Goal: Task Accomplishment & Management: Manage account settings

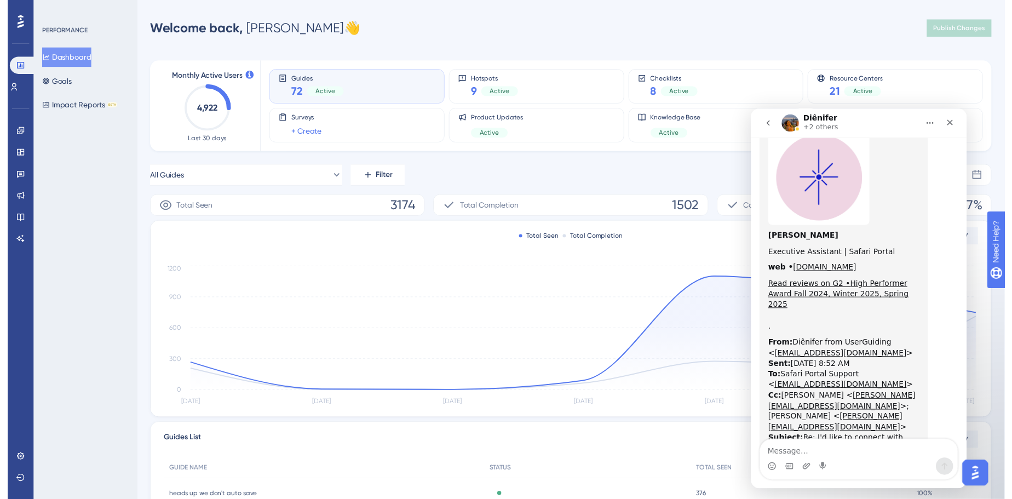
scroll to position [2662, 0]
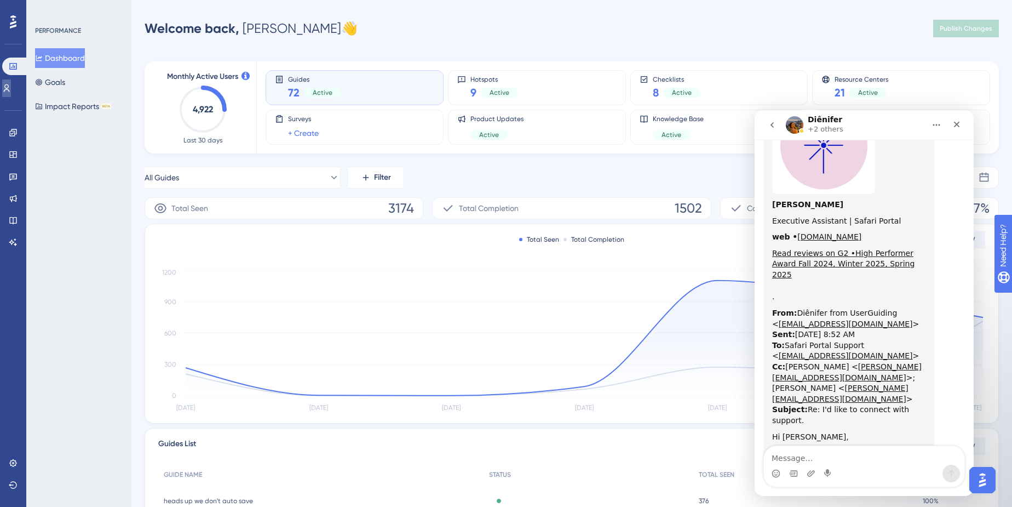
click at [0, 0] on link at bounding box center [0, 0] width 0 height 0
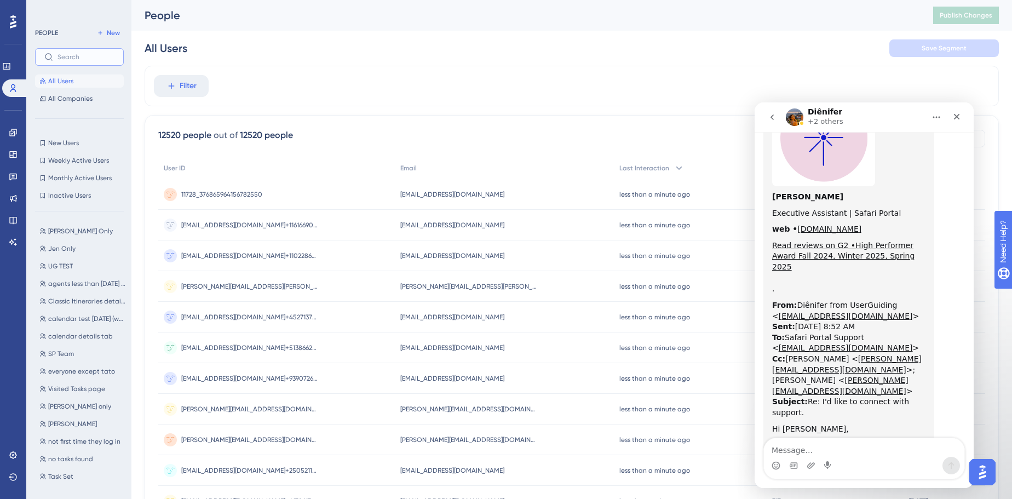
click at [68, 60] on input "text" at bounding box center [86, 57] width 57 height 8
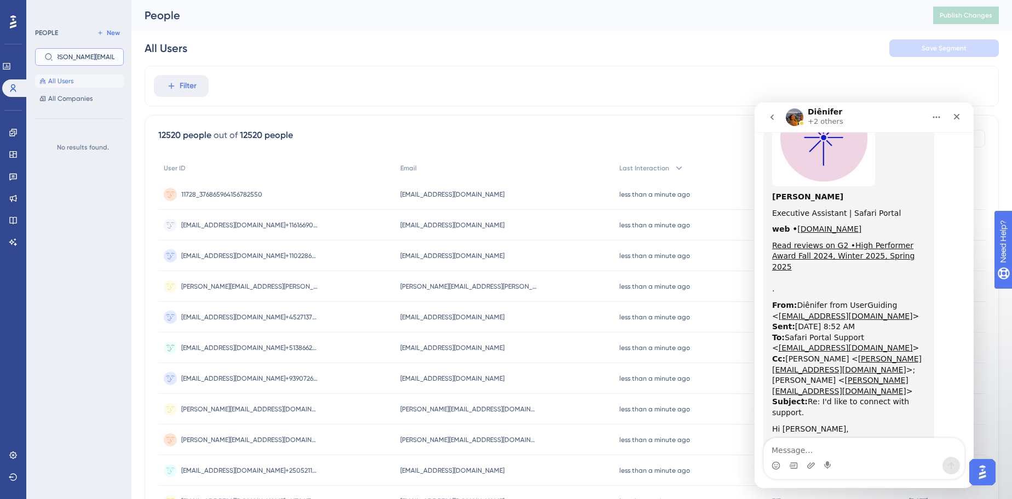
type input "[PERSON_NAME][EMAIL_ADDRESS][DOMAIN_NAME]"
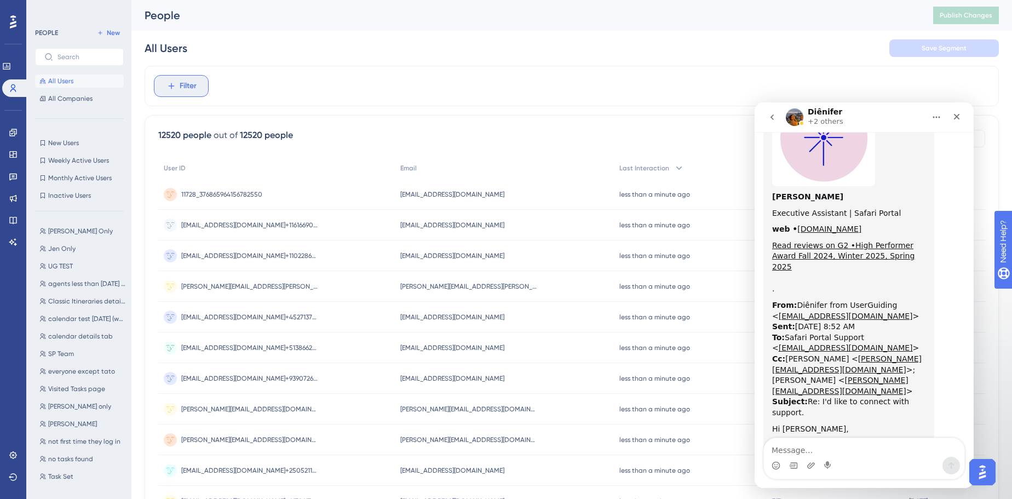
click at [180, 82] on span "Filter" at bounding box center [188, 85] width 17 height 13
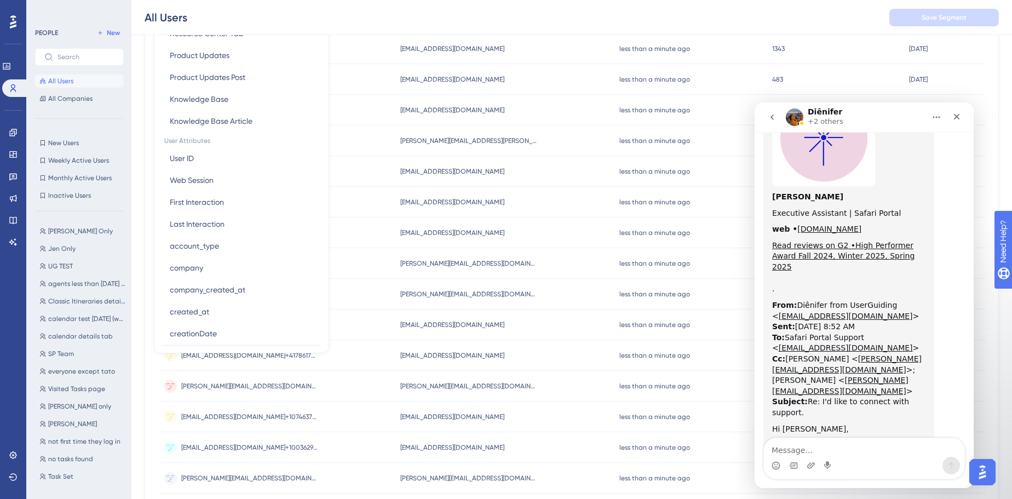
scroll to position [398, 0]
click at [200, 312] on button "Email Email" at bounding box center [241, 312] width 161 height 22
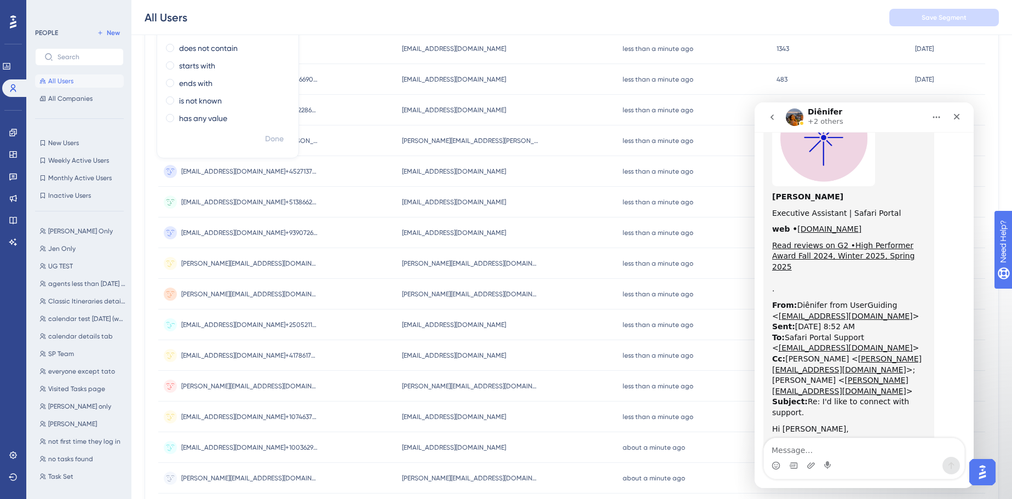
scroll to position [0, 0]
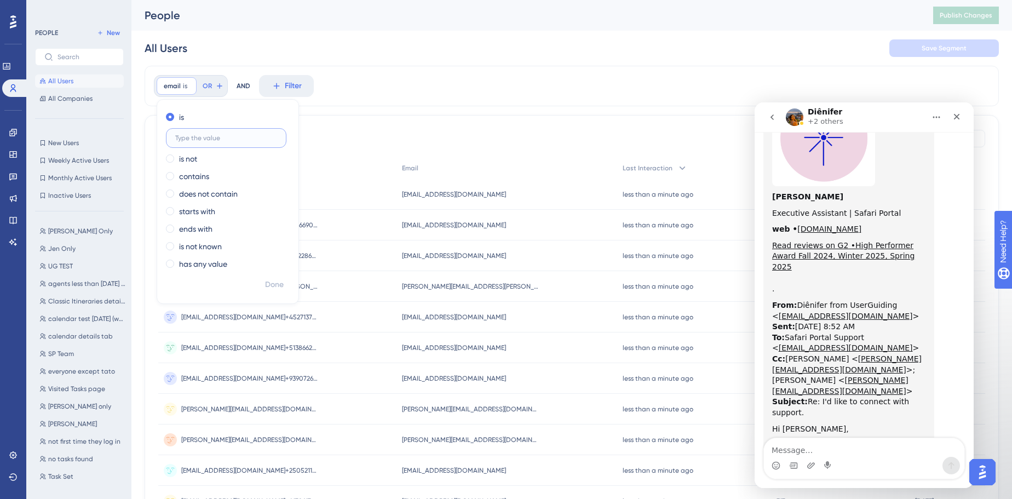
paste input "[PERSON_NAME][EMAIL_ADDRESS][DOMAIN_NAME]"
type input "[PERSON_NAME][EMAIL_ADDRESS][DOMAIN_NAME]"
click at [281, 284] on span "Done" at bounding box center [274, 284] width 19 height 13
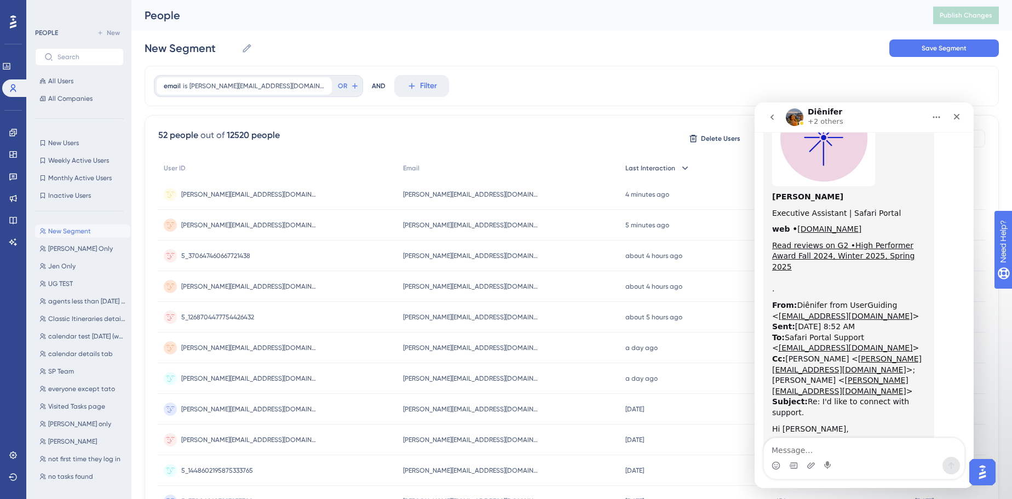
click at [662, 168] on div "Last Interaction" at bounding box center [695, 168] width 150 height 22
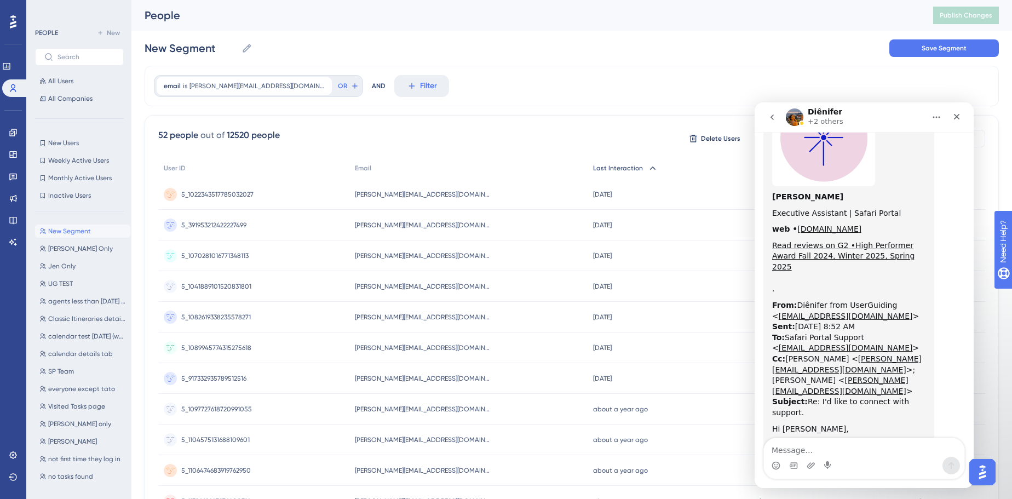
click at [611, 165] on div "Last Interaction" at bounding box center [671, 168] width 166 height 22
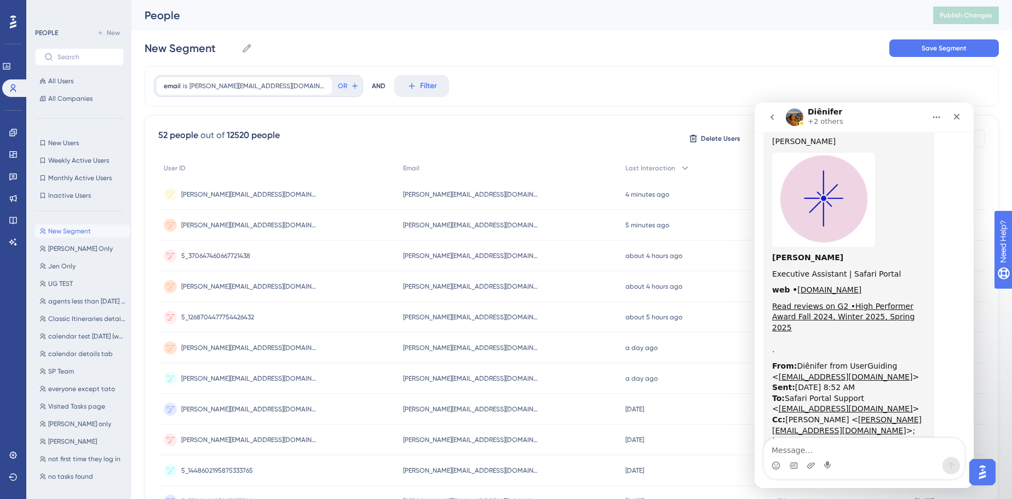
scroll to position [2512, 0]
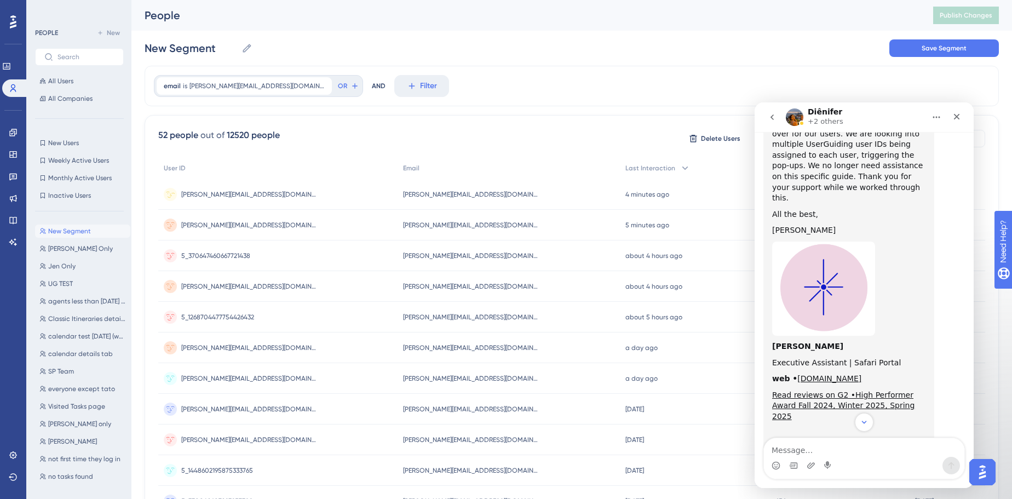
click at [301, 191] on span "[PERSON_NAME][EMAIL_ADDRESS][DOMAIN_NAME]+250521109097612299" at bounding box center [249, 194] width 137 height 9
click at [965, 114] on div "Close" at bounding box center [957, 117] width 20 height 20
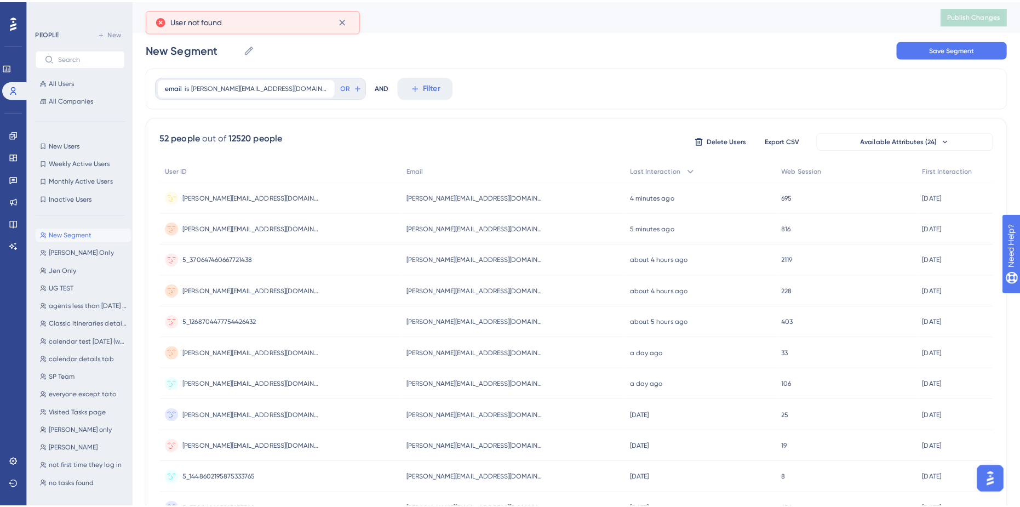
scroll to position [2662, 0]
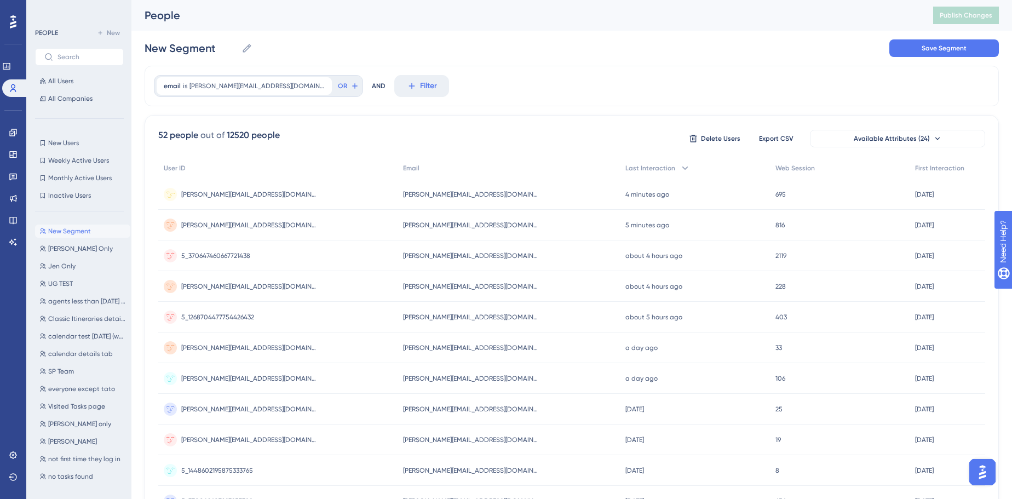
click at [290, 197] on span "[PERSON_NAME][EMAIL_ADDRESS][DOMAIN_NAME]+250521109097612299" at bounding box center [249, 194] width 137 height 9
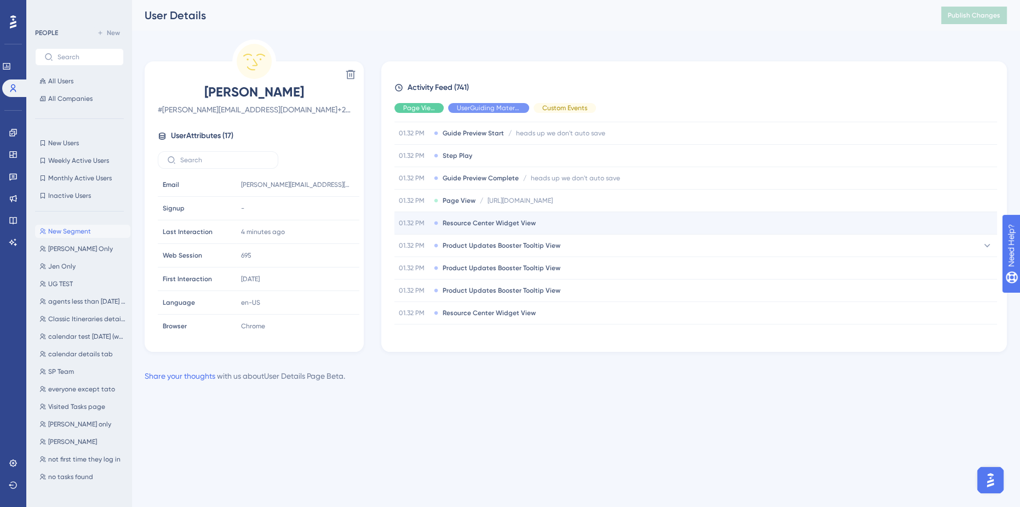
scroll to position [149, 0]
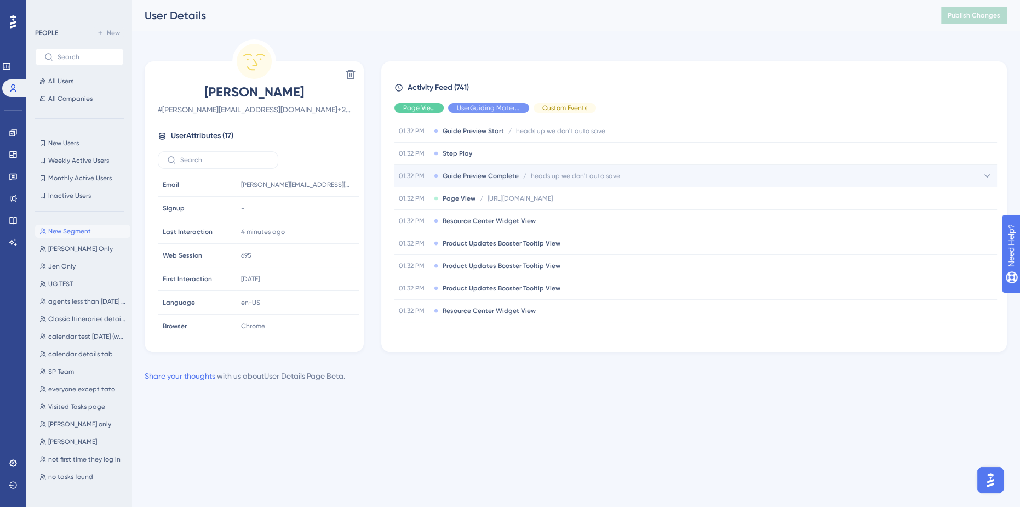
click at [632, 179] on div "01.32 PM Guide Preview Complete / heads up we don't auto save heads up we don't…" at bounding box center [695, 176] width 602 height 22
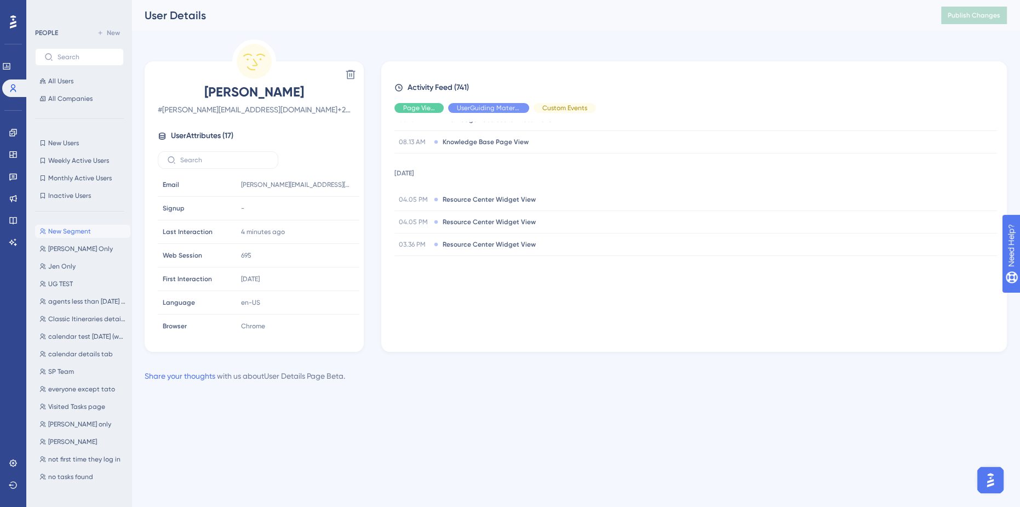
scroll to position [0, 0]
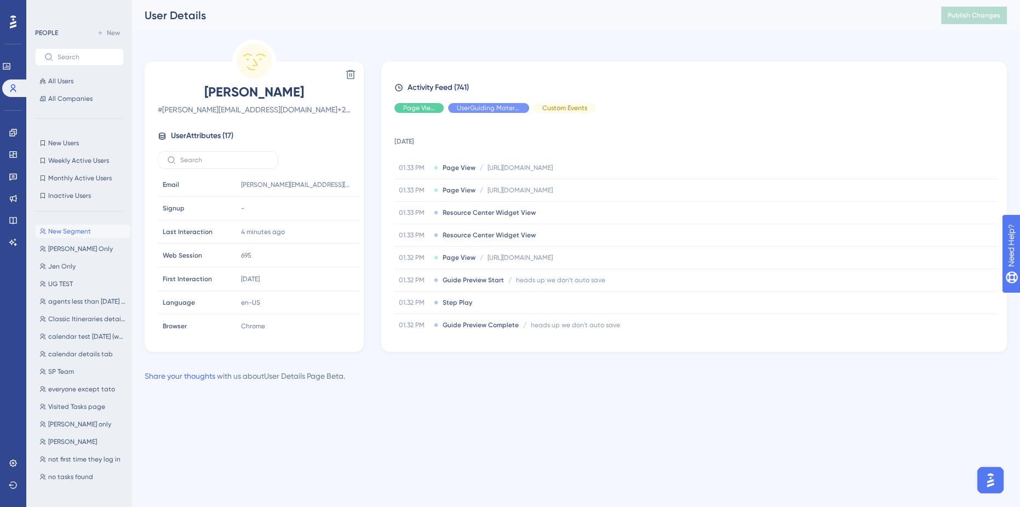
click at [841, 0] on html "Performance Users Engagement Widgets Feedback Product Updates Knowledge Base AI…" at bounding box center [510, 0] width 1020 height 0
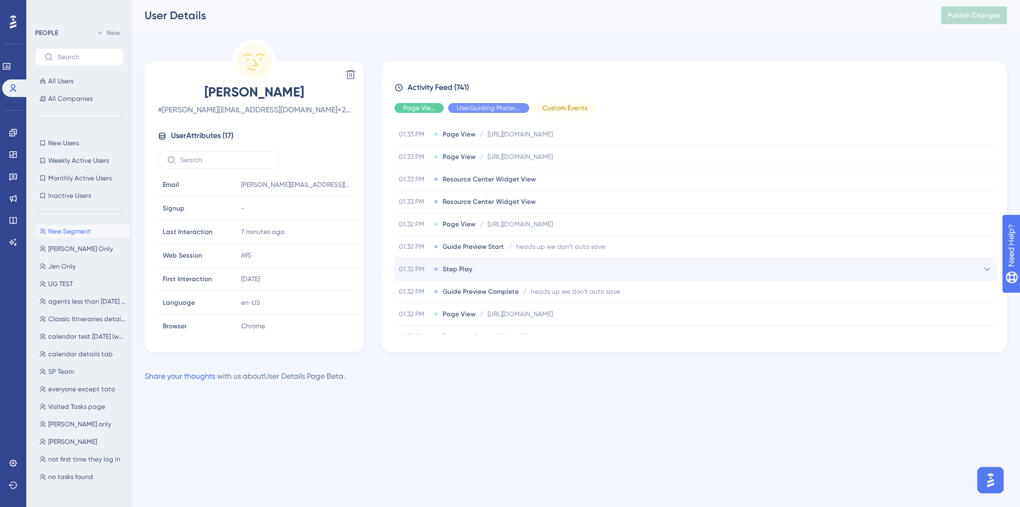
scroll to position [49, 0]
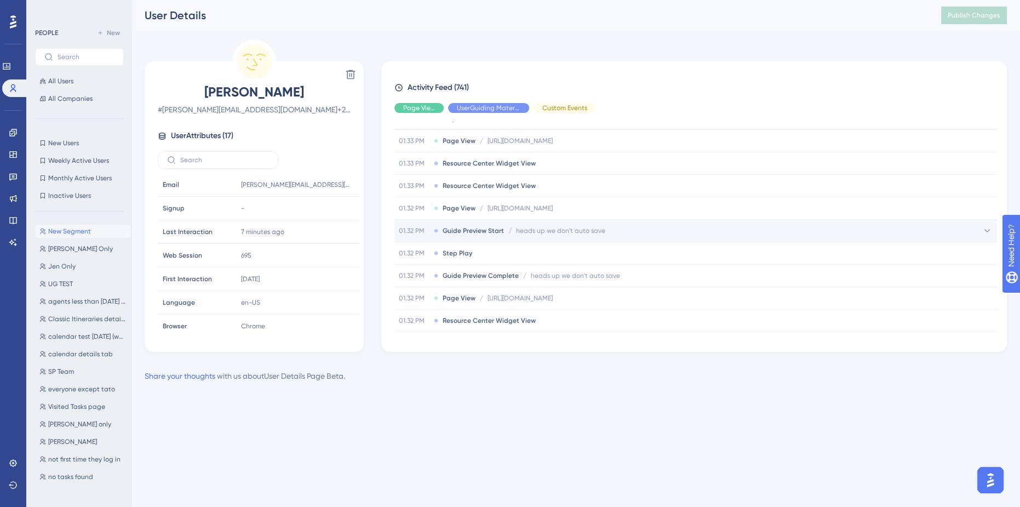
click at [599, 222] on div "01.32 PM Guide Preview Start / heads up we don't auto save heads up we don't au…" at bounding box center [695, 231] width 602 height 22
